Goal: Task Accomplishment & Management: Manage account settings

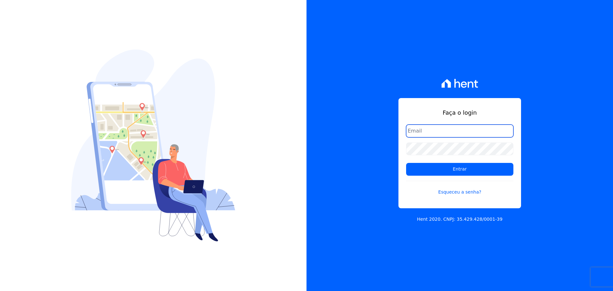
click at [417, 130] on input "email" at bounding box center [459, 131] width 107 height 13
type input "[EMAIL_ADDRESS][DOMAIN_NAME]"
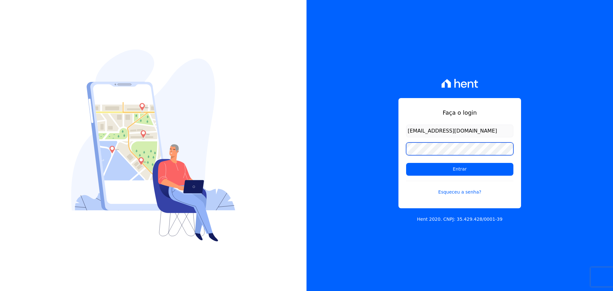
click at [406, 163] on input "Entrar" at bounding box center [459, 169] width 107 height 13
